Goal: Communication & Community: Answer question/provide support

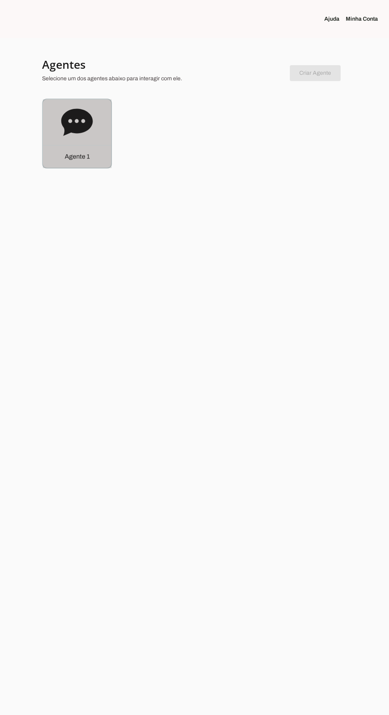
click at [68, 123] on icon at bounding box center [76, 122] width 31 height 27
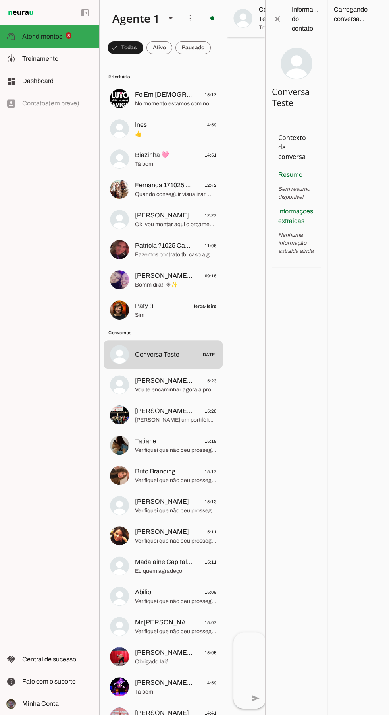
click at [132, 113] on md-item "[PERSON_NAME] 12:27 Ok, vou montar aqui o orçamento e já te encaminho." at bounding box center [163, 98] width 119 height 29
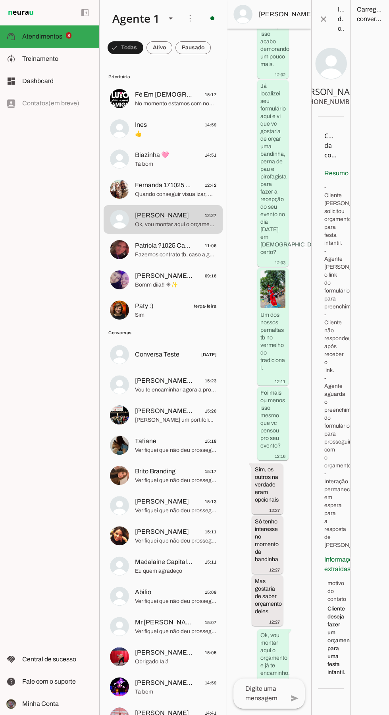
scroll to position [1316, 0]
